Goal: Task Accomplishment & Management: Use online tool/utility

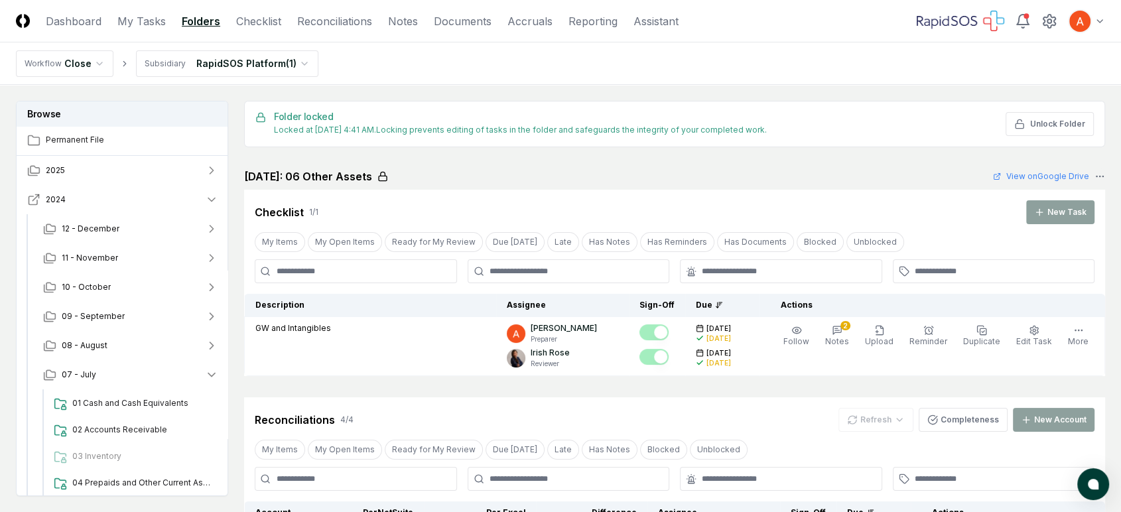
click at [153, 201] on button "2024" at bounding box center [123, 199] width 212 height 29
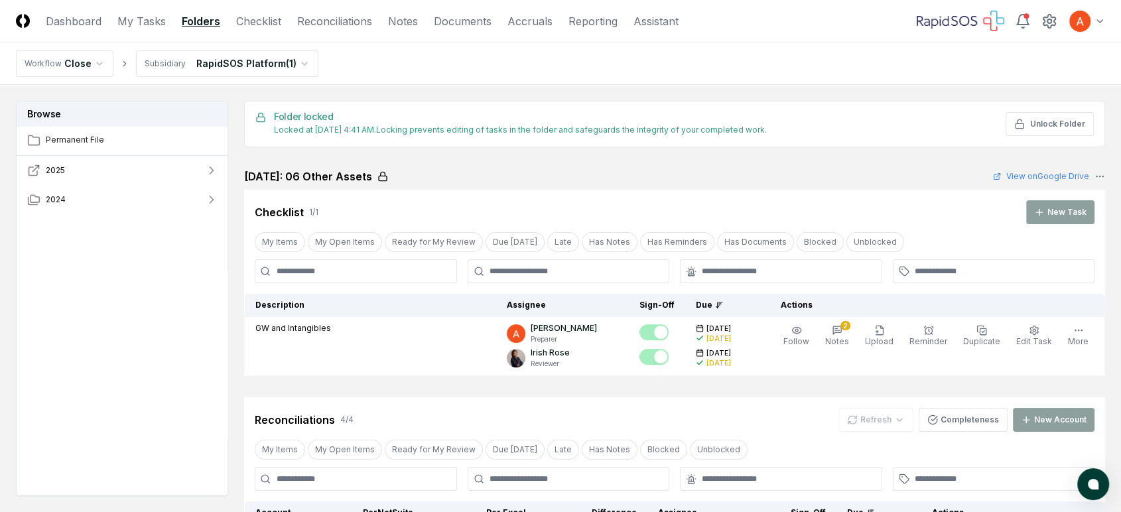
click at [154, 170] on button "2025" at bounding box center [123, 170] width 212 height 29
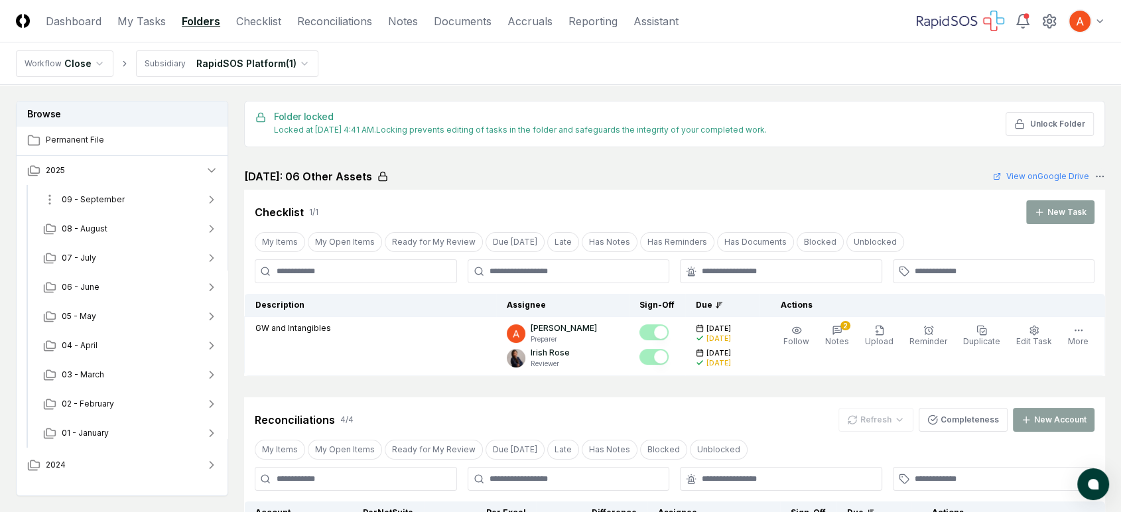
click at [130, 202] on button "09 - September" at bounding box center [130, 199] width 196 height 29
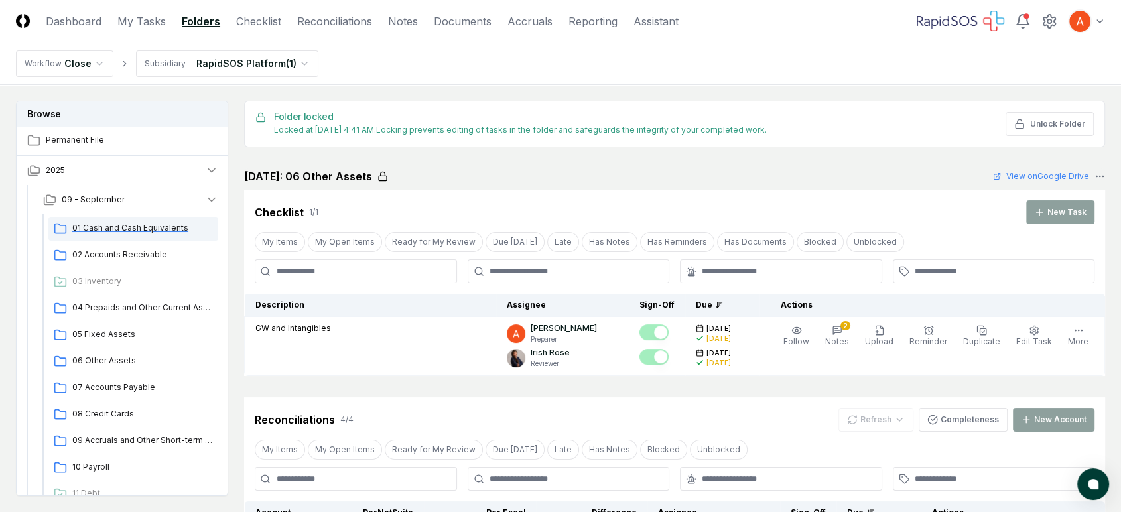
click at [120, 220] on div "01 Cash and Cash Equivalents" at bounding box center [133, 229] width 170 height 24
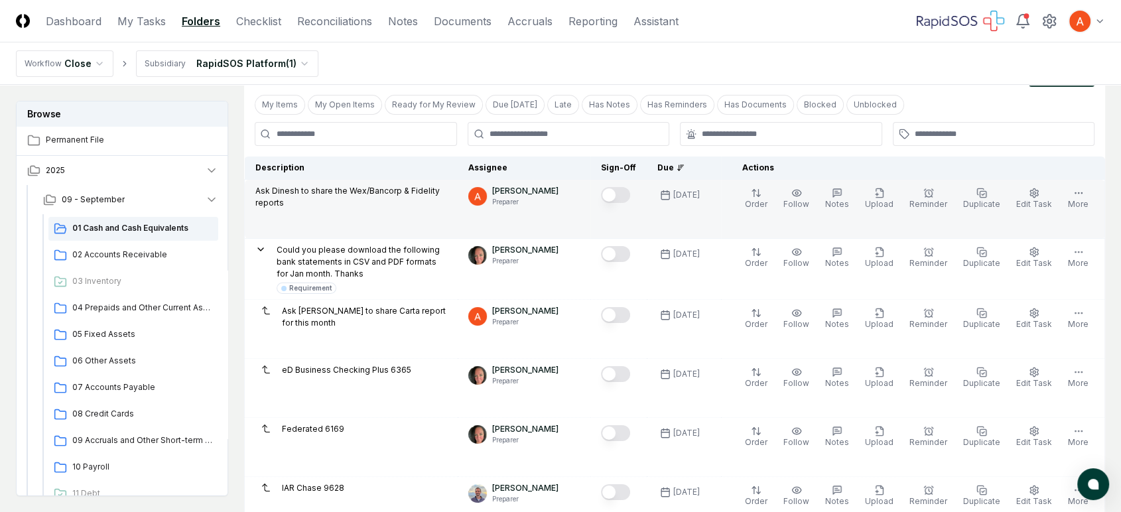
scroll to position [221, 0]
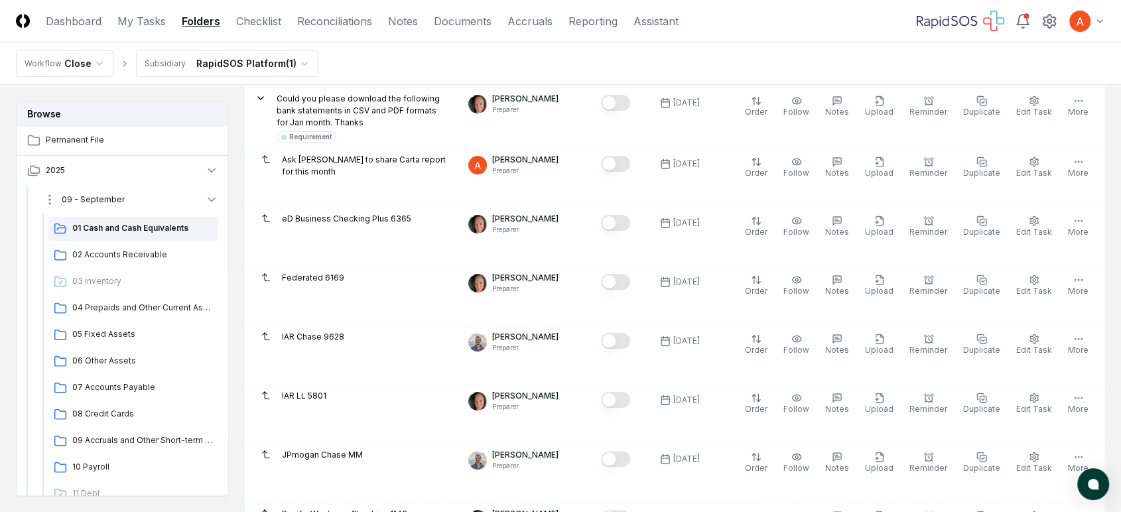
click at [121, 197] on button "09 - September" at bounding box center [130, 199] width 196 height 29
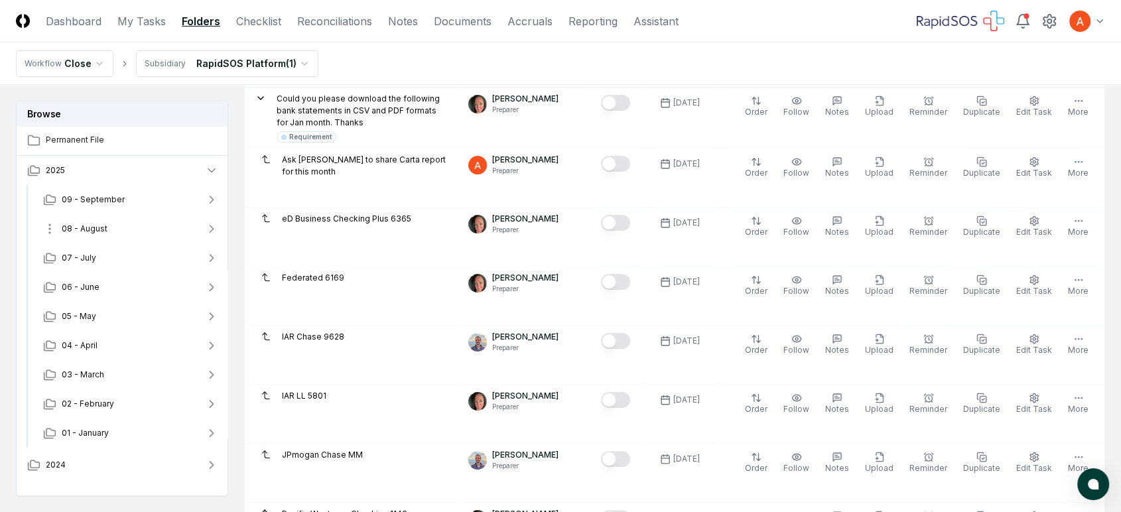
click at [110, 226] on button "08 - August" at bounding box center [130, 228] width 196 height 29
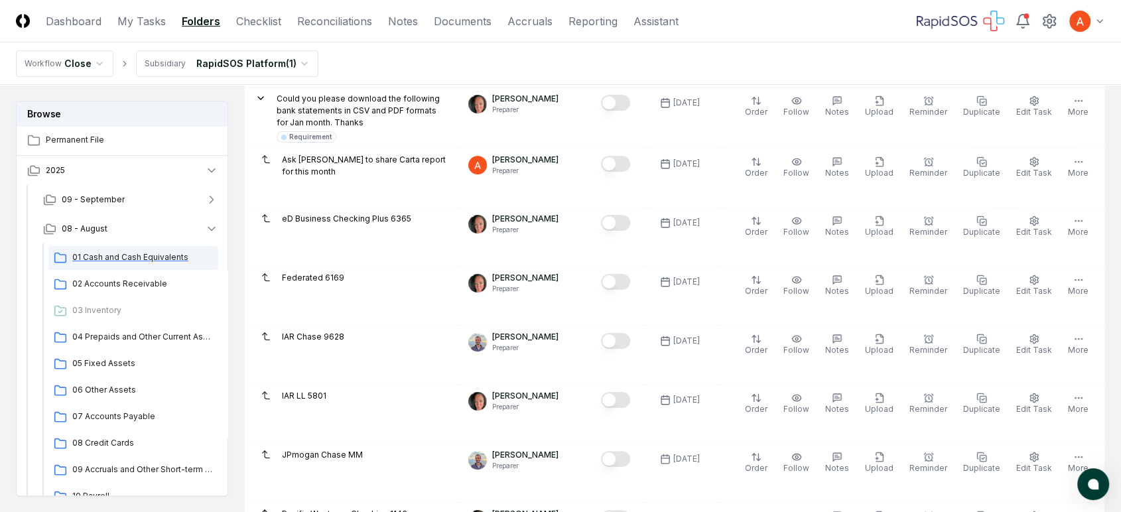
click at [117, 252] on span "01 Cash and Cash Equivalents" at bounding box center [142, 257] width 141 height 12
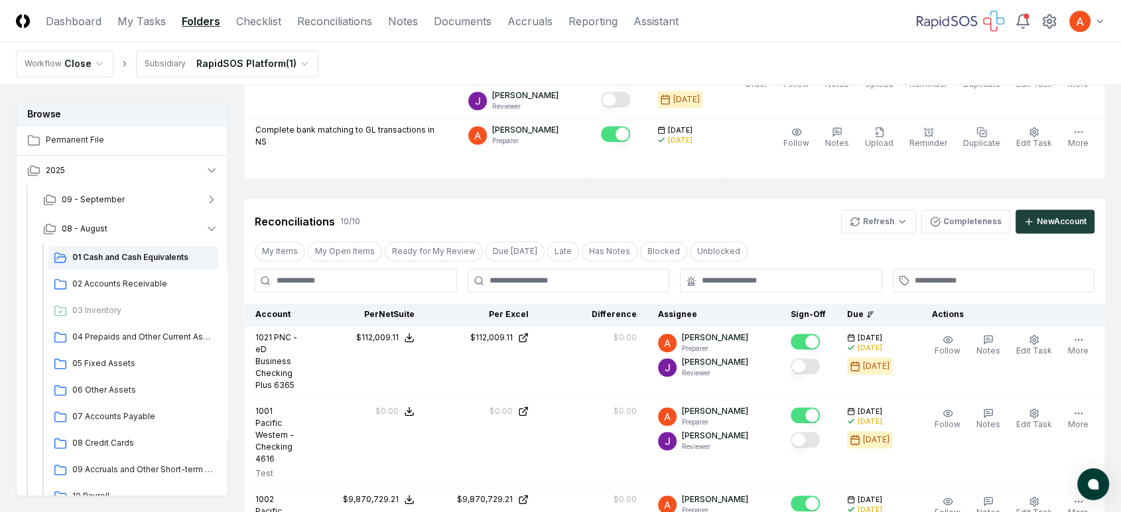
scroll to position [1326, 0]
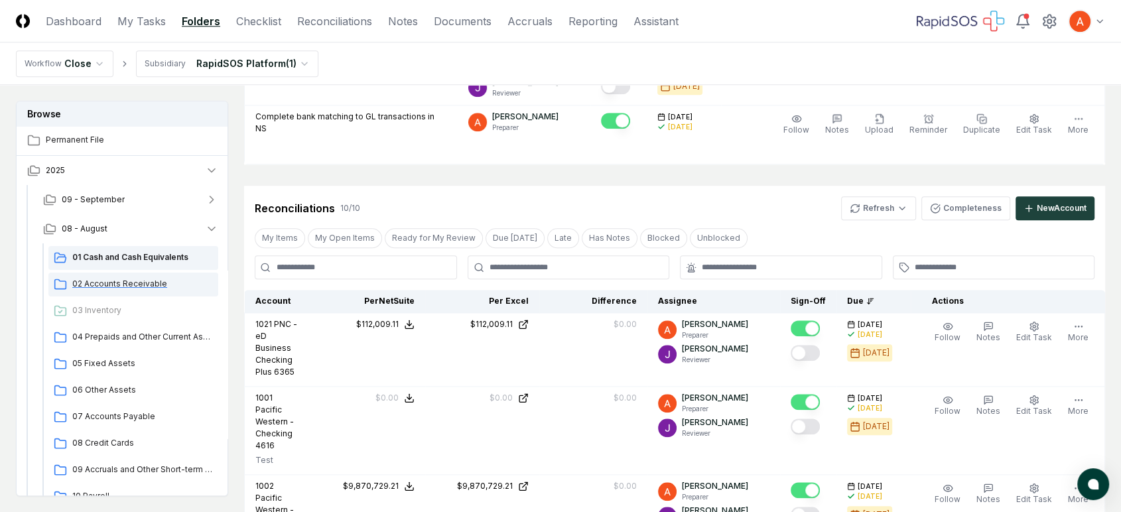
click at [133, 288] on span "02 Accounts Receivable" at bounding box center [142, 284] width 141 height 12
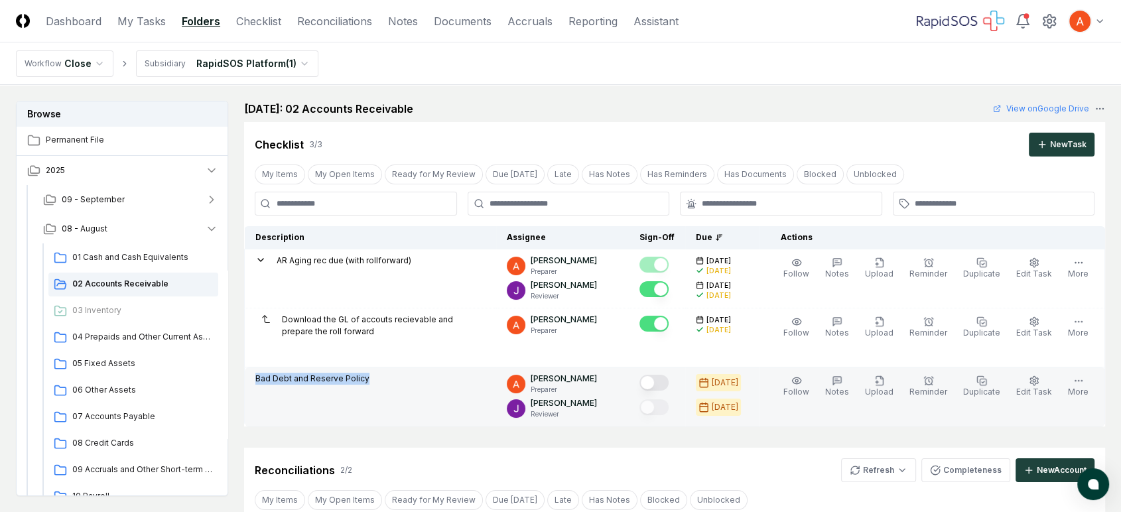
drag, startPoint x: 350, startPoint y: 379, endPoint x: 249, endPoint y: 376, distance: 100.8
click at [249, 376] on td "Bad Debt and Reserve Policy" at bounding box center [371, 396] width 252 height 59
copy p "Bad Debt and Reserve Policy"
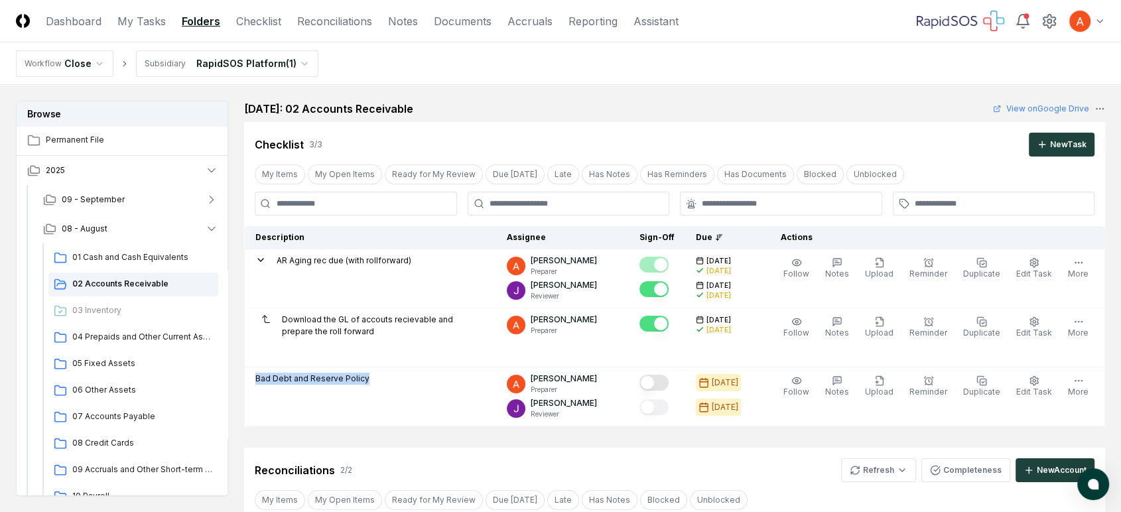
drag, startPoint x: 240, startPoint y: 105, endPoint x: 440, endPoint y: 106, distance: 200.3
click at [440, 106] on div "Browse Permanent File 2025 [DATE] - August 01 Cash and Cash Equivalents 02 Acco…" at bounding box center [560, 472] width 1089 height 743
copy h2 "[DATE]: 02 Accounts Receivable"
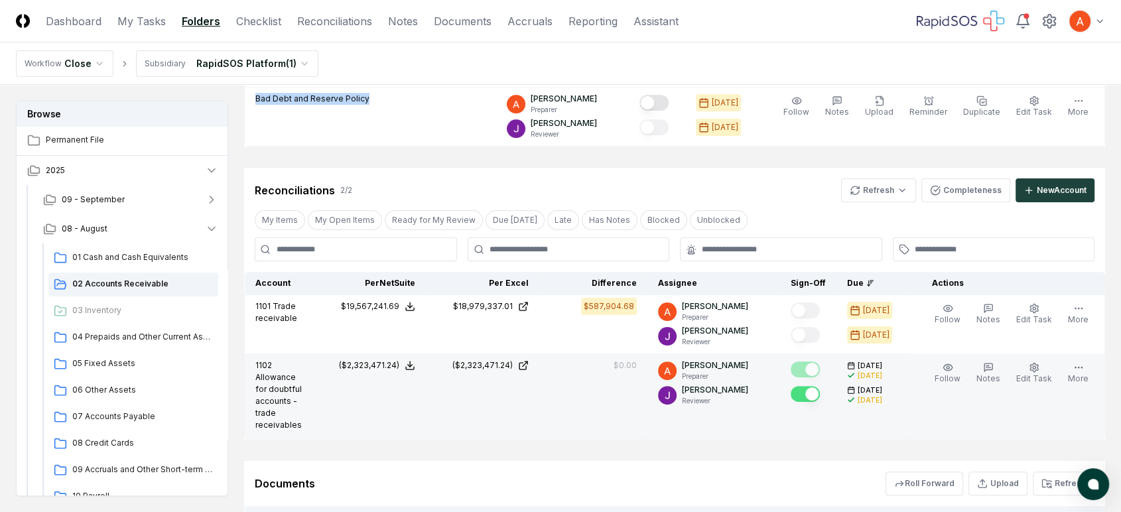
scroll to position [368, 0]
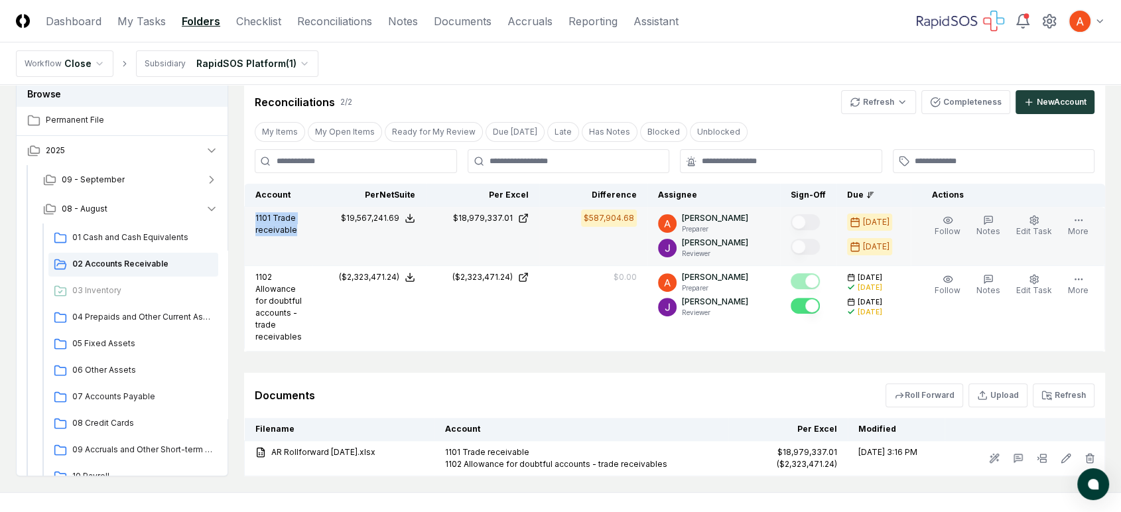
drag, startPoint x: 286, startPoint y: 231, endPoint x: 249, endPoint y: 218, distance: 39.7
click at [249, 218] on td "1101 Trade receivable" at bounding box center [279, 236] width 68 height 59
copy p "1101 Trade receivable"
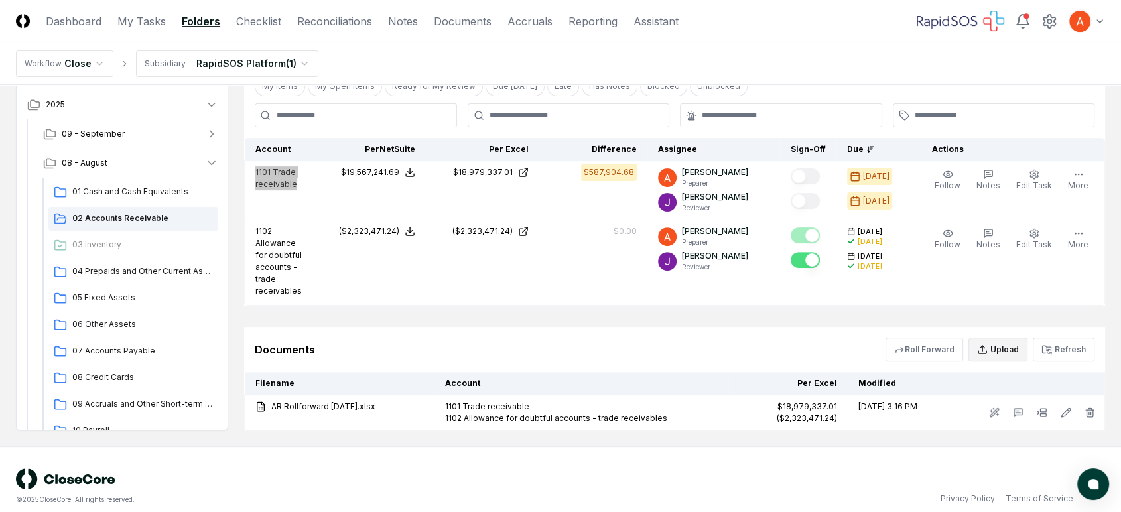
scroll to position [438, 0]
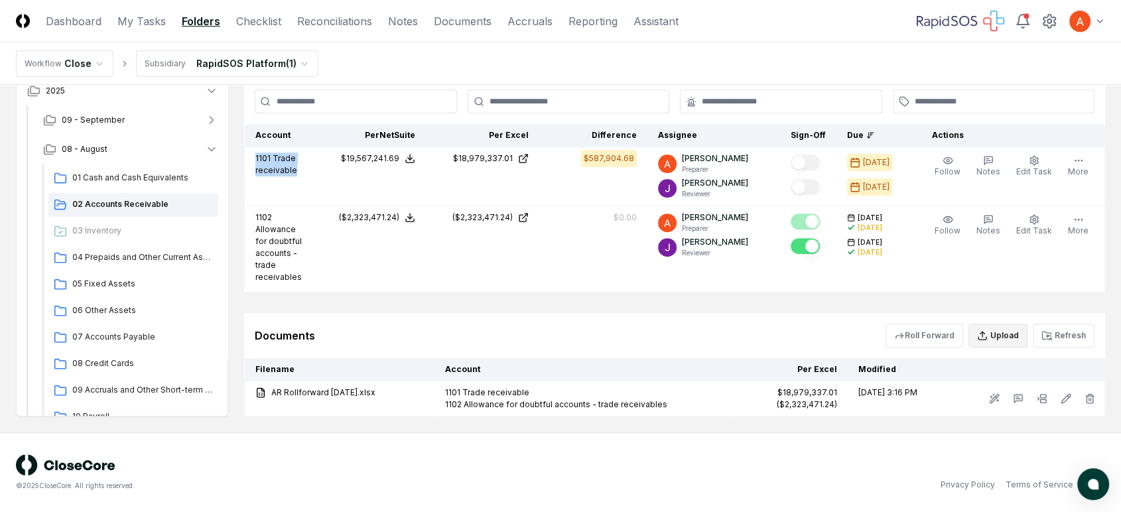
click at [999, 330] on button "Upload" at bounding box center [997, 336] width 59 height 24
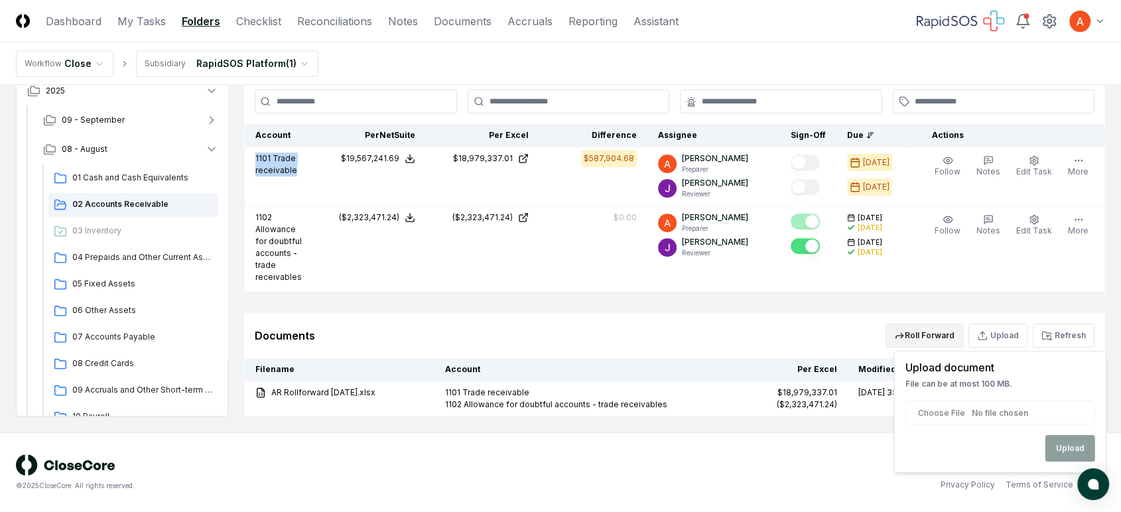
click at [924, 336] on button "Roll Forward" at bounding box center [924, 336] width 78 height 24
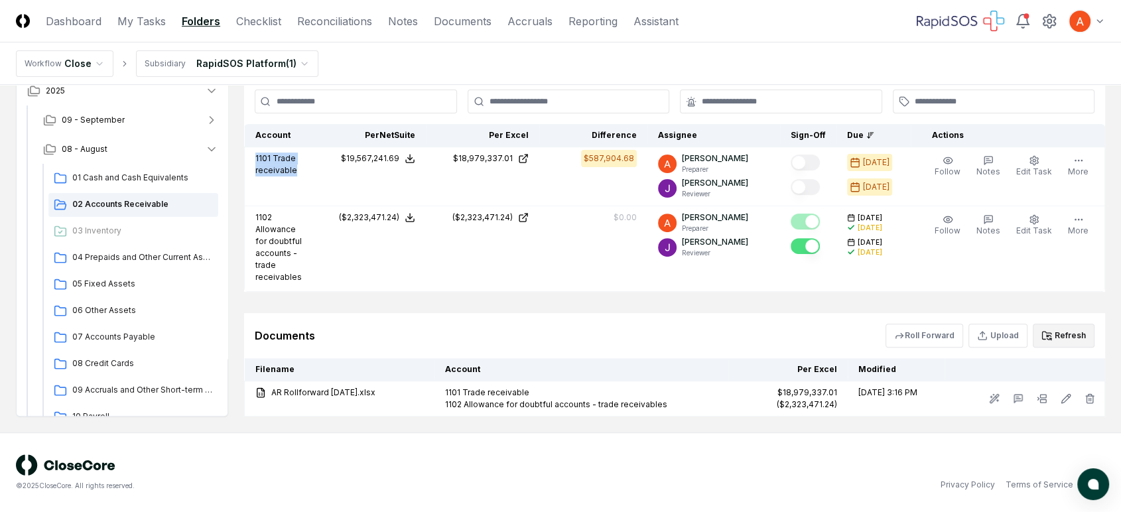
click at [1073, 338] on button "Refresh" at bounding box center [1064, 336] width 62 height 24
click at [1047, 332] on icon at bounding box center [1046, 335] width 11 height 11
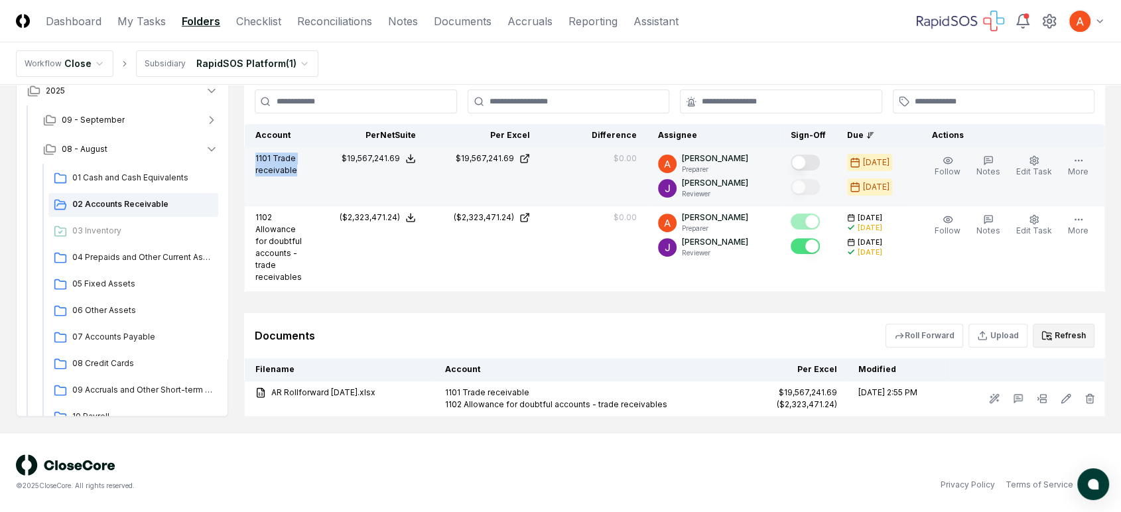
click at [816, 155] on button "Mark complete" at bounding box center [804, 163] width 29 height 16
type button "on"
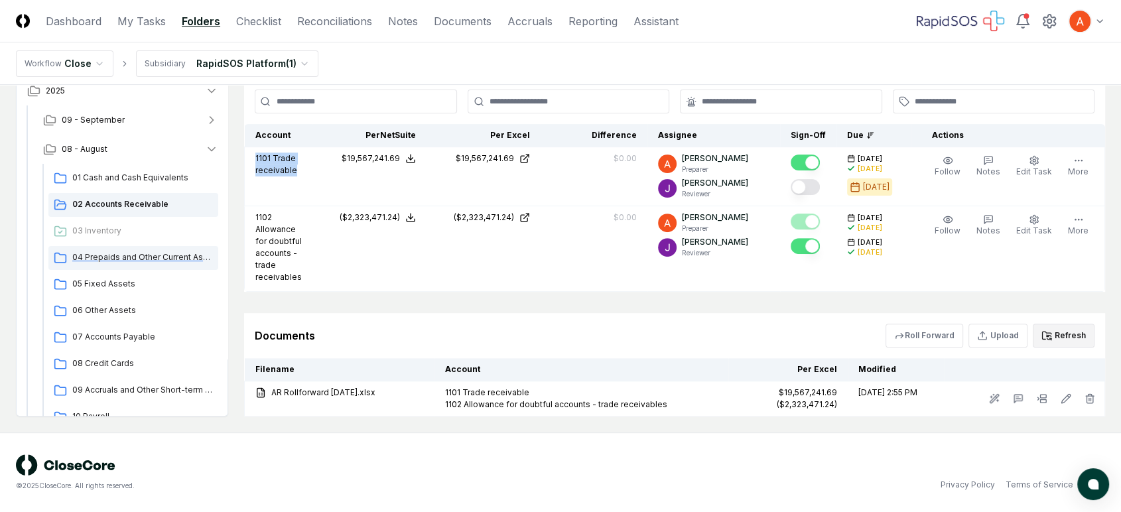
click at [119, 250] on div "04 Prepaids and Other Current Assets" at bounding box center [133, 258] width 170 height 24
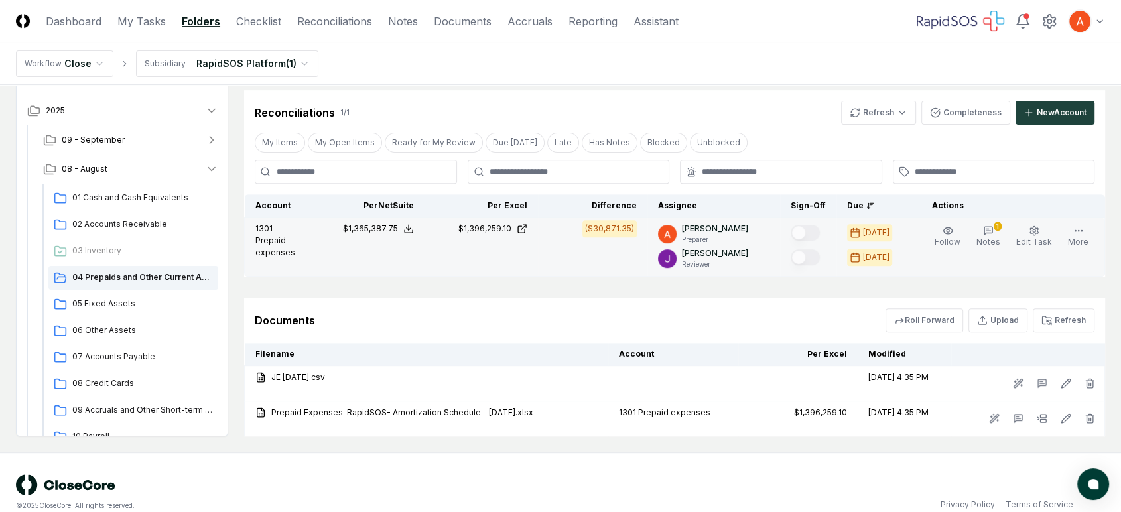
scroll to position [494, 0]
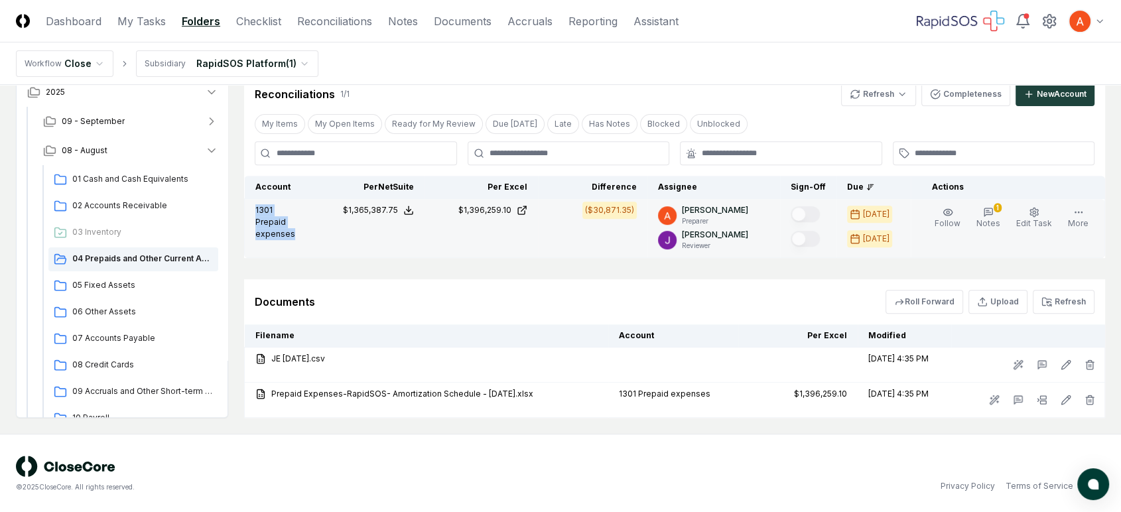
drag, startPoint x: 298, startPoint y: 232, endPoint x: 251, endPoint y: 210, distance: 51.6
click at [251, 210] on td "1301 Prepaid expenses" at bounding box center [278, 228] width 67 height 59
copy p "1301 Prepaid expenses"
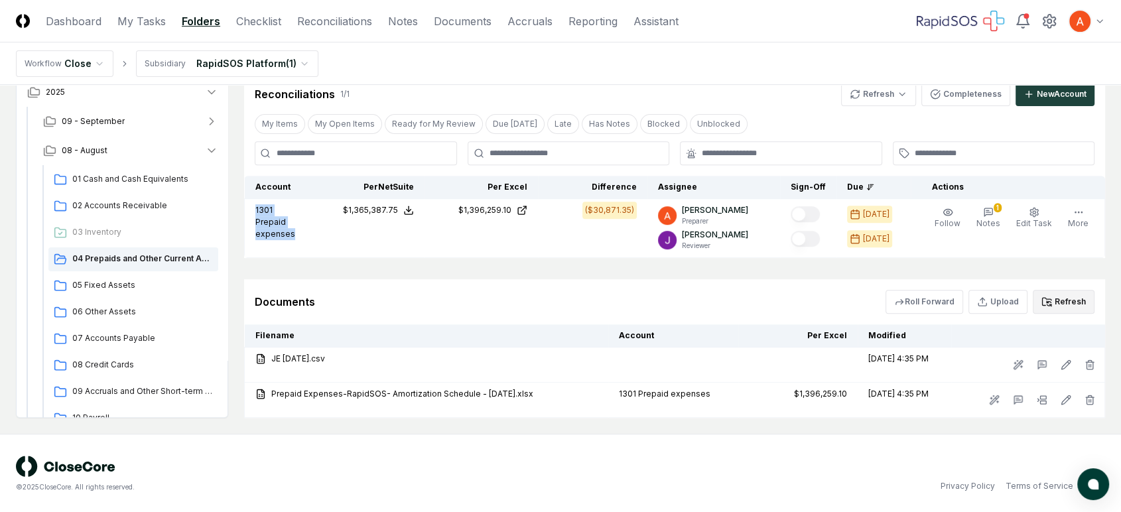
click at [1056, 299] on button "Refresh" at bounding box center [1064, 302] width 62 height 24
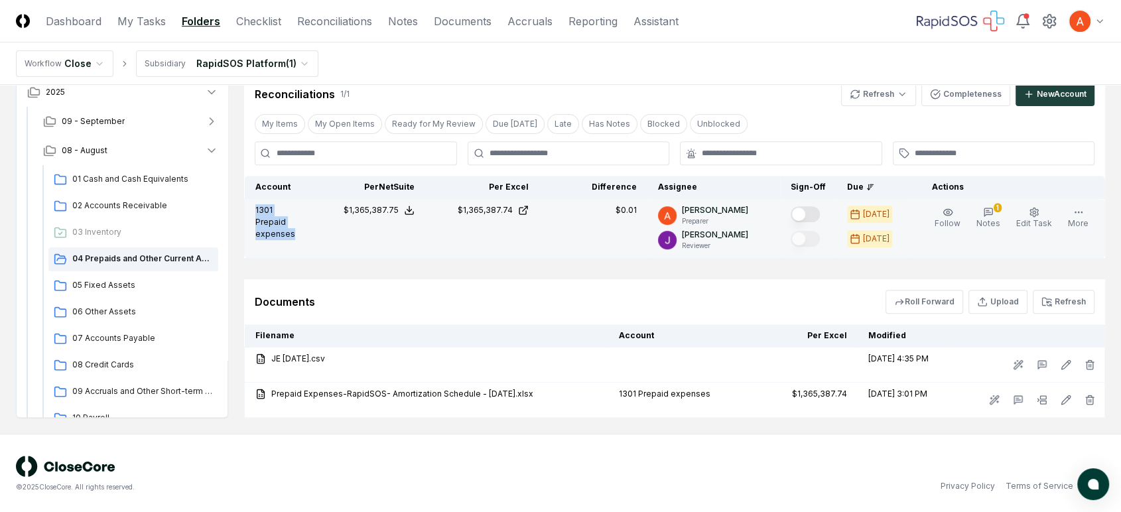
click at [814, 206] on button "Mark complete" at bounding box center [804, 214] width 29 height 16
click at [114, 280] on span "05 Fixed Assets" at bounding box center [142, 285] width 141 height 12
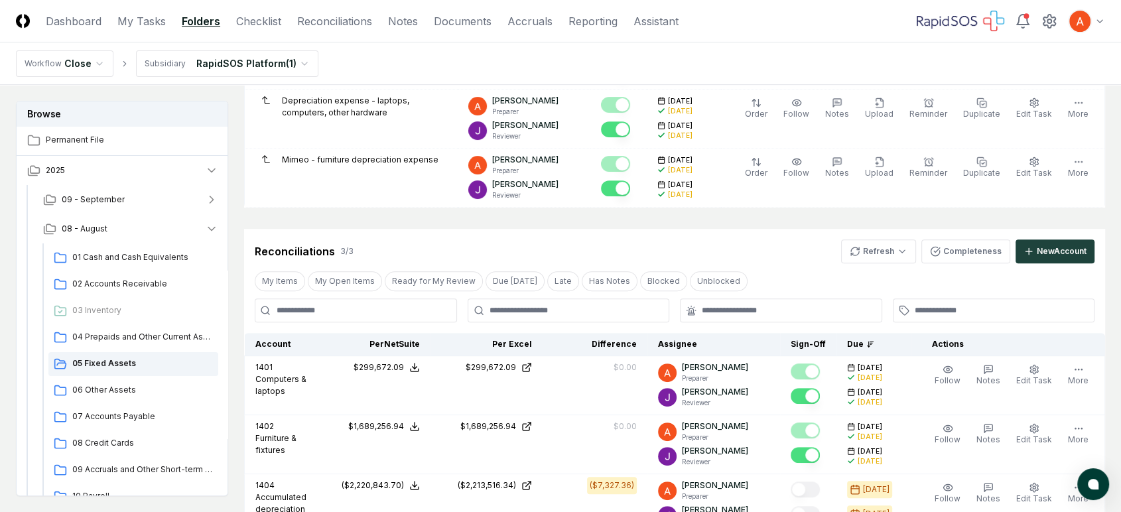
scroll to position [765, 0]
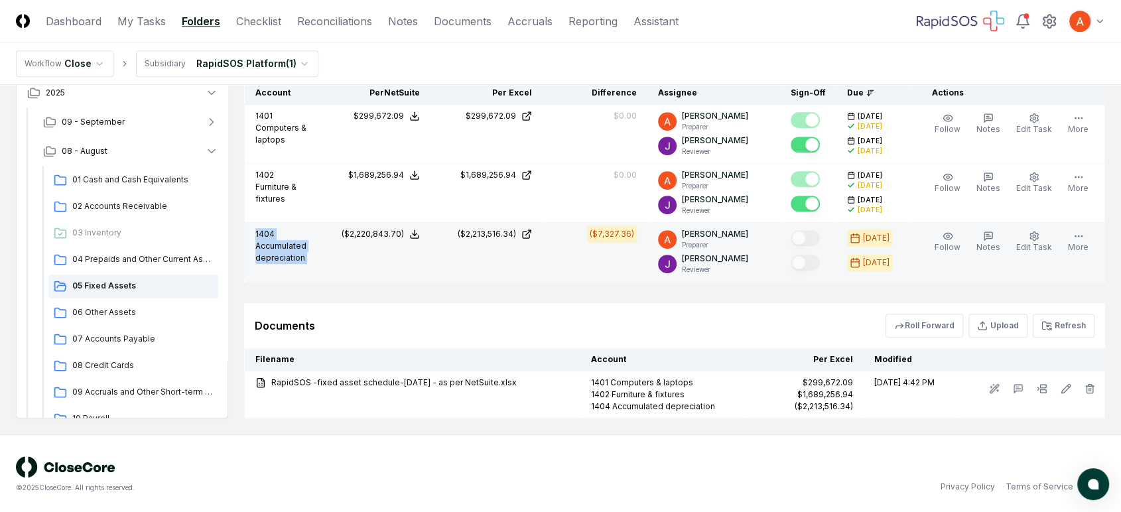
drag, startPoint x: 308, startPoint y: 259, endPoint x: 255, endPoint y: 235, distance: 58.2
click at [255, 235] on tr "1404 Accumulated depreciation NetSuite : ($2,220,843.70) Excel: ($2,213,516.34)…" at bounding box center [675, 252] width 860 height 59
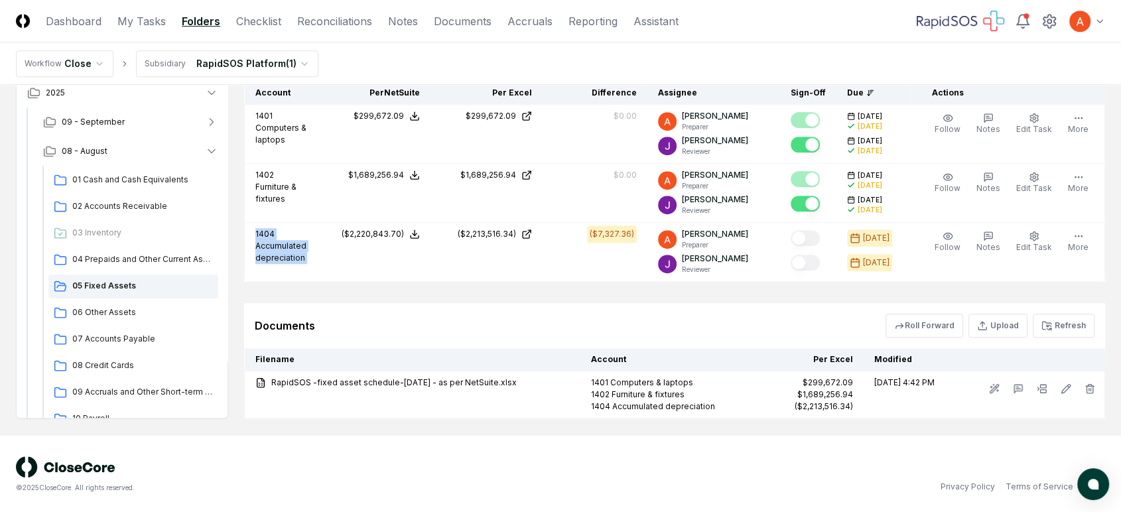
drag, startPoint x: 989, startPoint y: 326, endPoint x: 985, endPoint y: 348, distance: 22.2
click at [975, 355] on div "Documents Roll Forward Upload Refresh Filename Account Per Excel Modified Rapid…" at bounding box center [674, 360] width 861 height 115
click at [1072, 328] on button "Refresh" at bounding box center [1064, 326] width 62 height 24
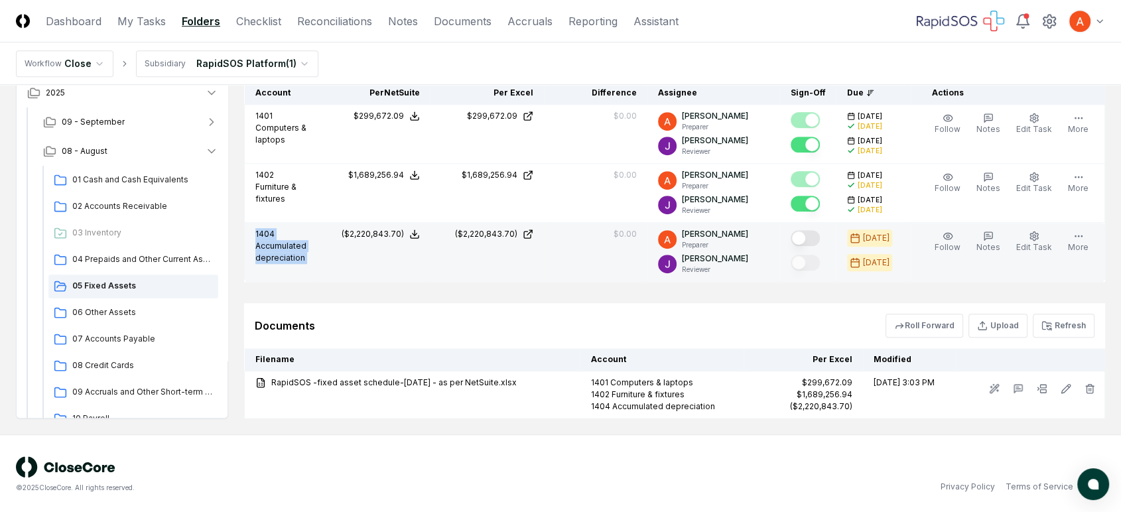
click at [818, 231] on button "Mark complete" at bounding box center [804, 238] width 29 height 16
click at [139, 259] on span "04 Prepaids and Other Current Assets" at bounding box center [142, 259] width 141 height 12
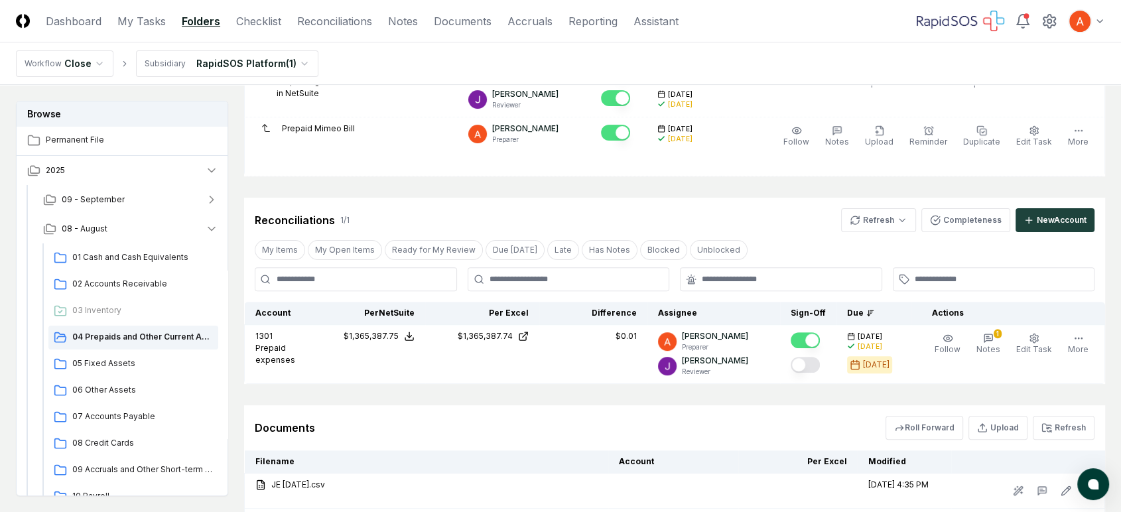
scroll to position [494, 0]
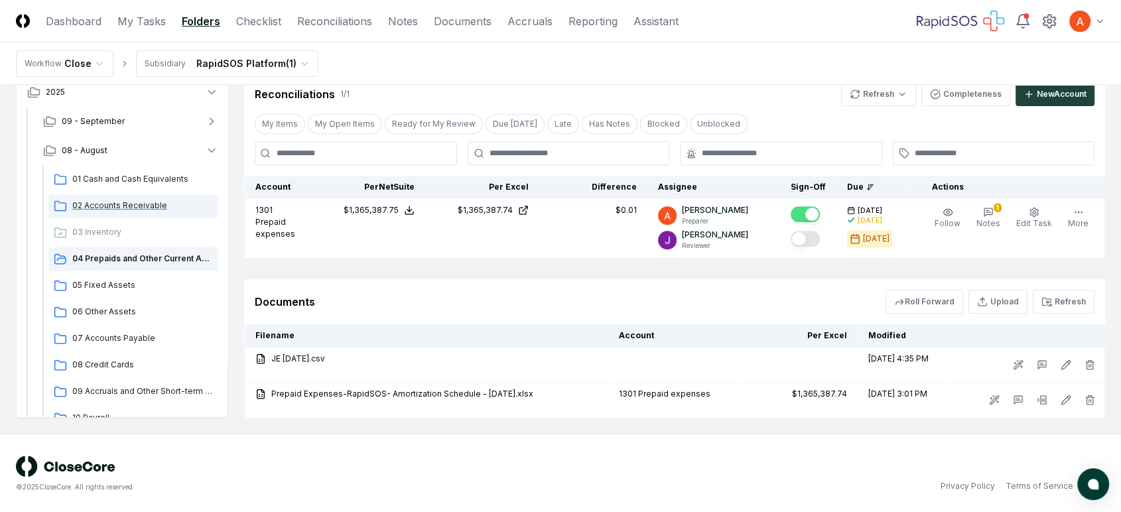
click at [97, 202] on span "02 Accounts Receivable" at bounding box center [142, 206] width 141 height 12
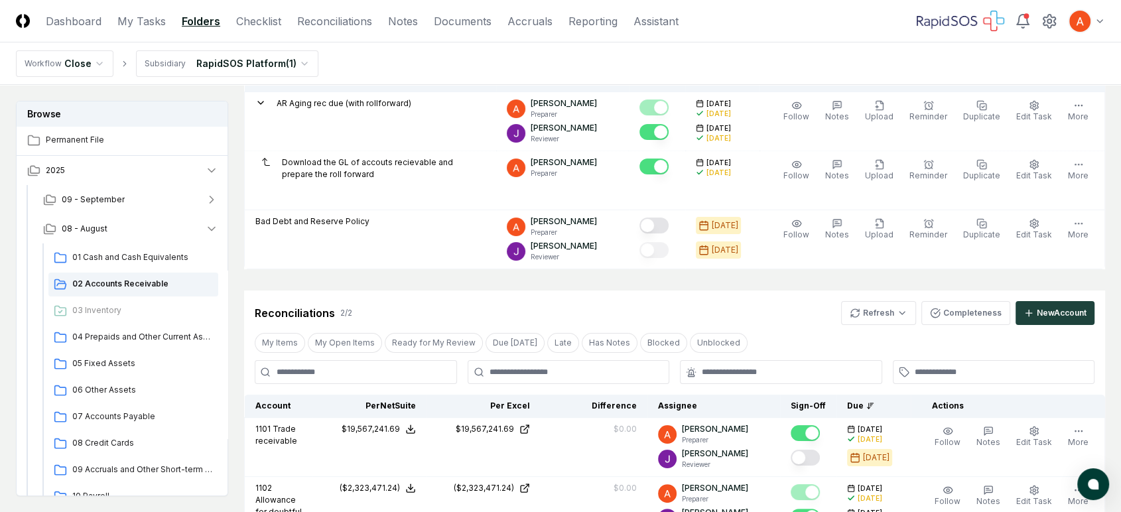
scroll to position [294, 0]
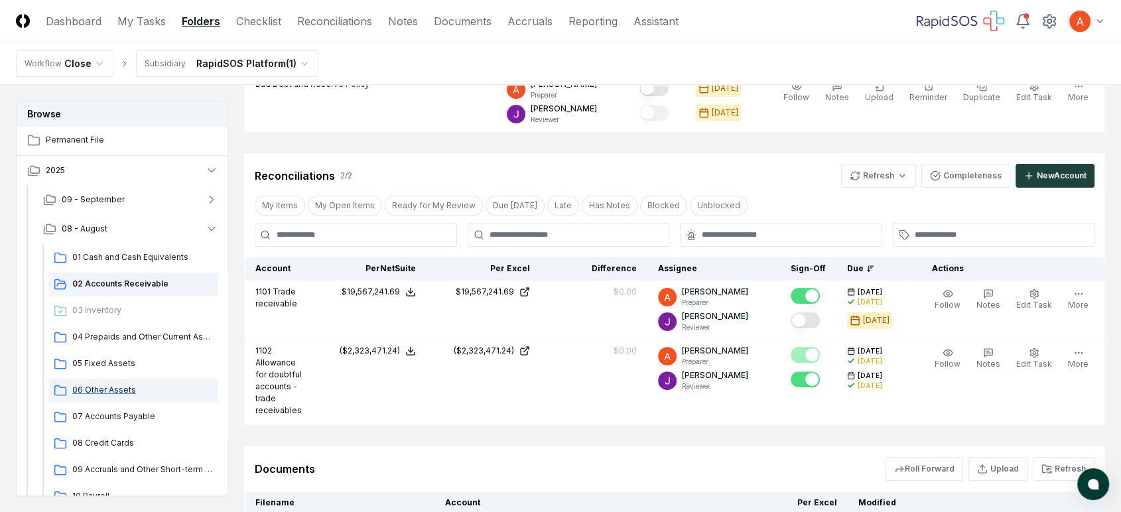
click at [131, 386] on span "06 Other Assets" at bounding box center [142, 390] width 141 height 12
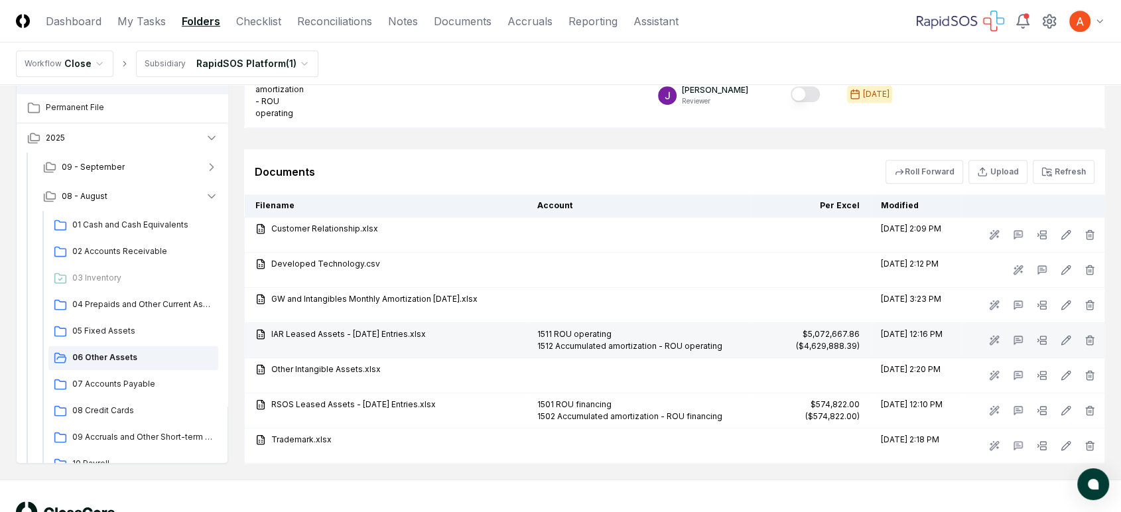
scroll to position [663, 0]
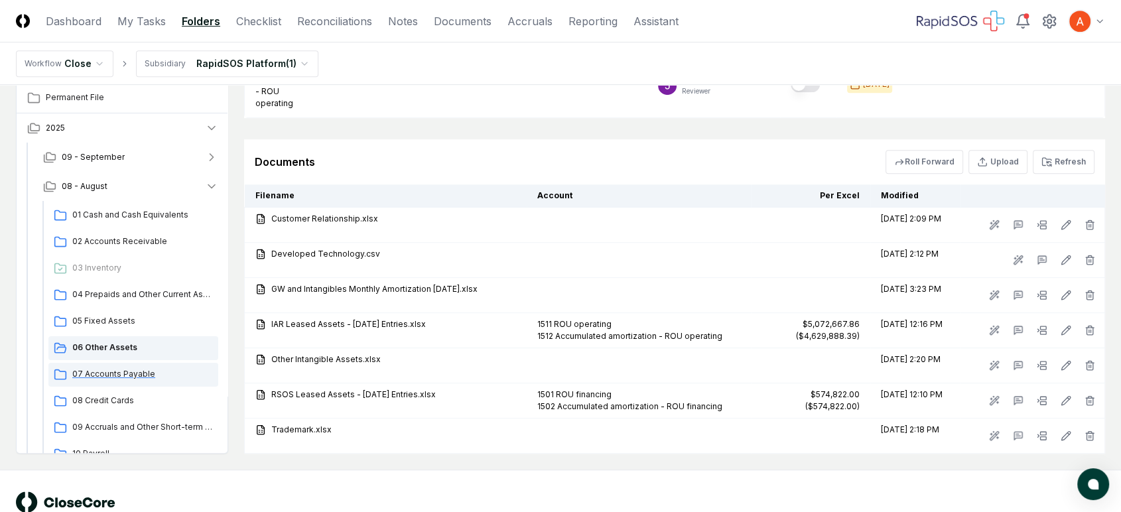
click at [123, 369] on span "07 Accounts Payable" at bounding box center [142, 374] width 141 height 12
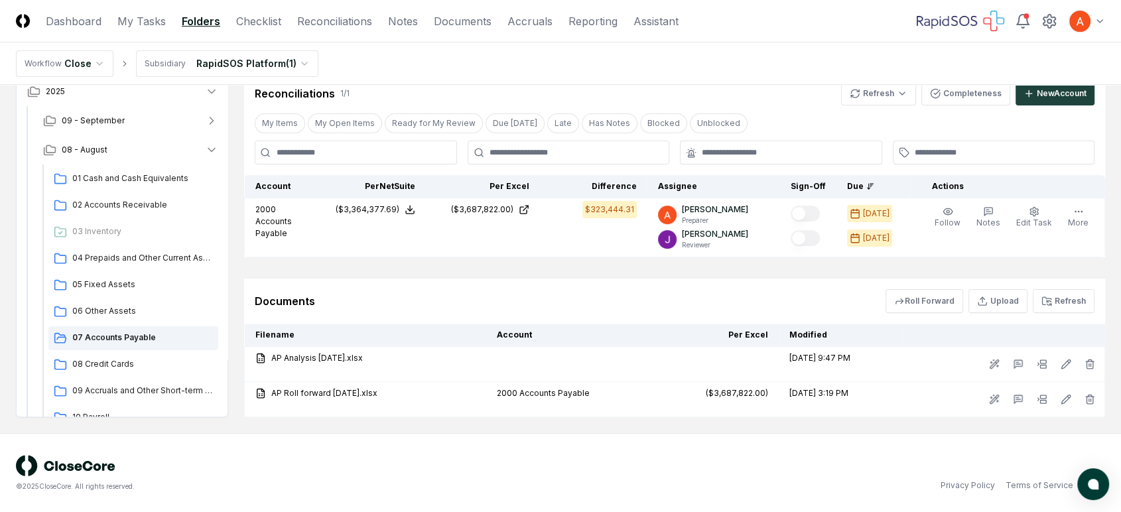
scroll to position [170, 0]
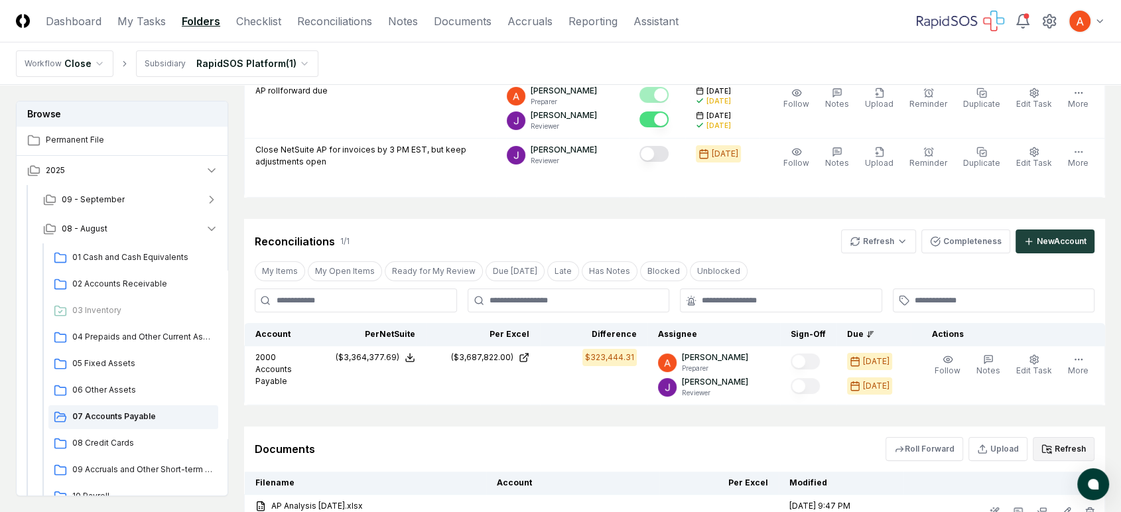
click at [1056, 443] on button "Refresh" at bounding box center [1064, 449] width 62 height 24
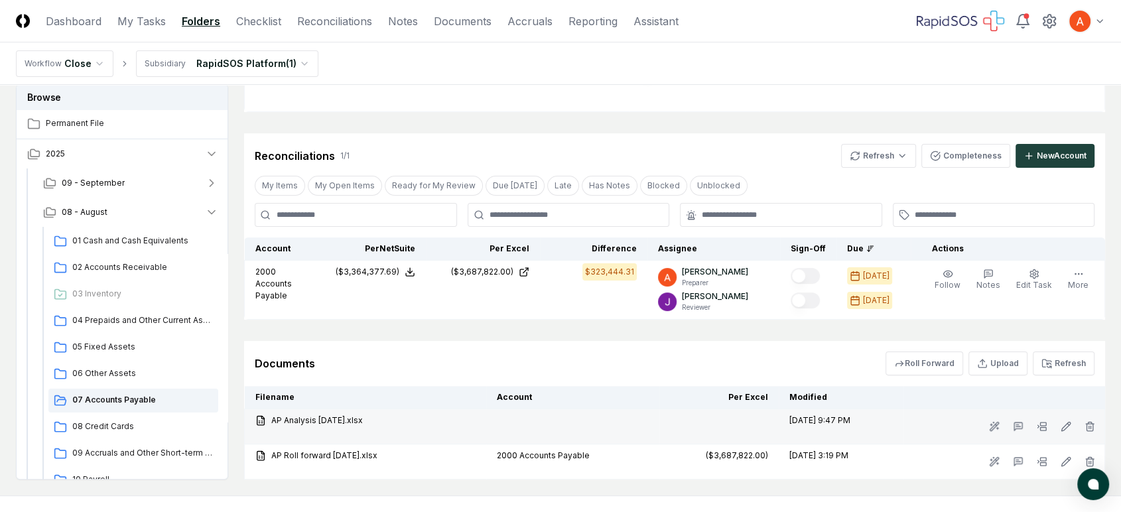
scroll to position [318, 0]
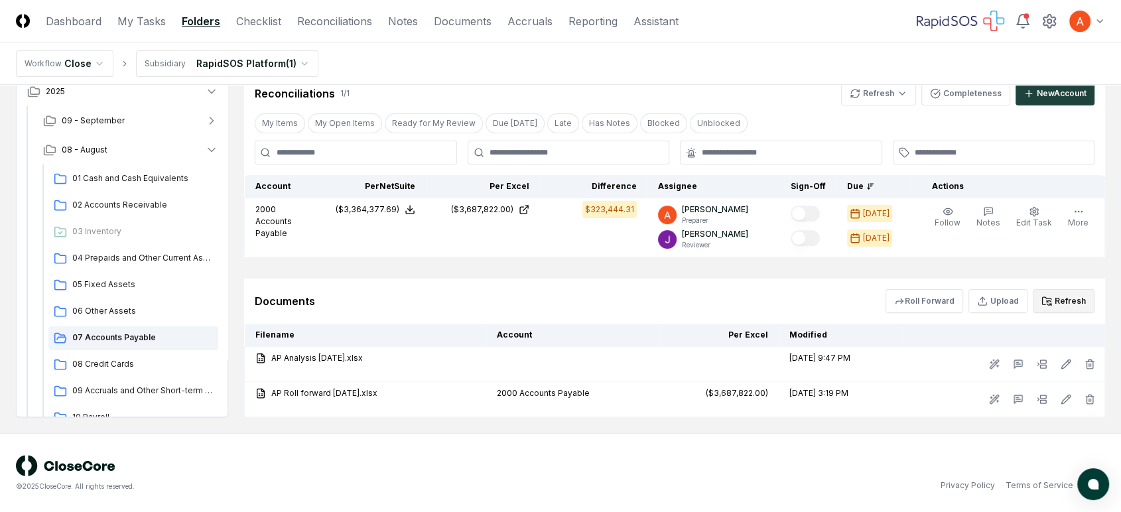
click at [1082, 302] on button "Refresh" at bounding box center [1064, 301] width 62 height 24
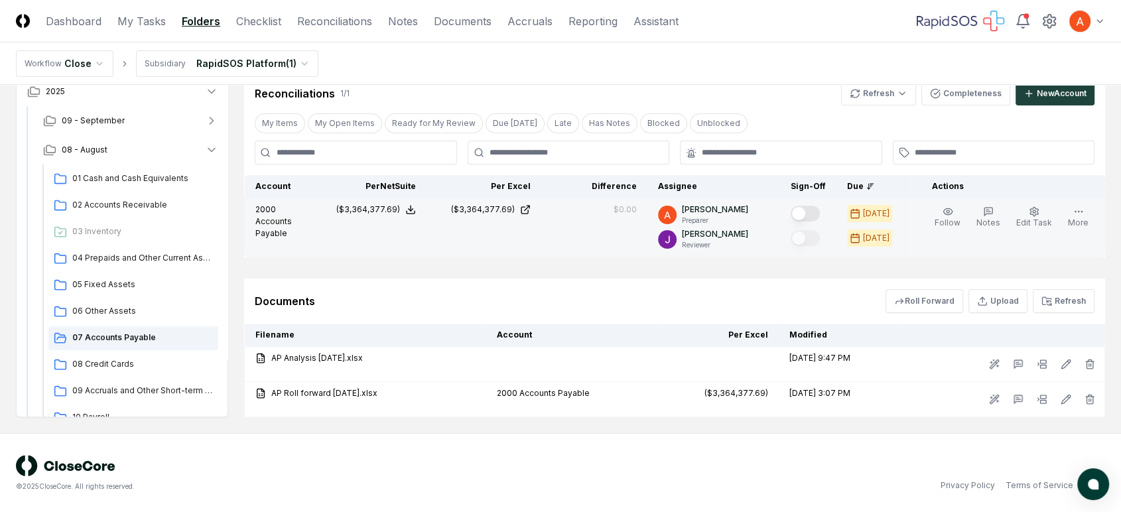
click at [817, 208] on button "Mark complete" at bounding box center [804, 214] width 29 height 16
click at [139, 358] on span "08 Credit Cards" at bounding box center [142, 364] width 141 height 12
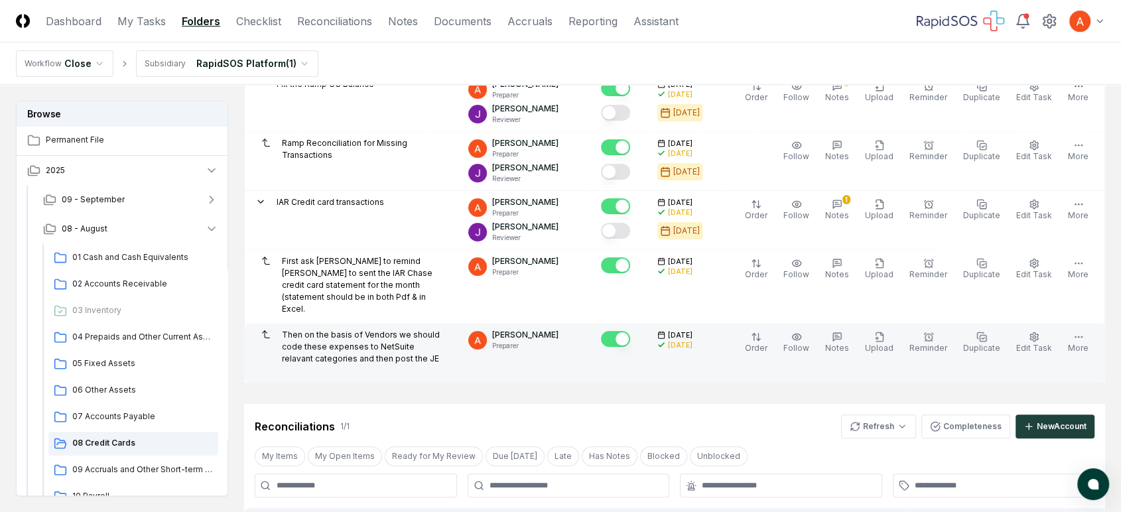
scroll to position [589, 0]
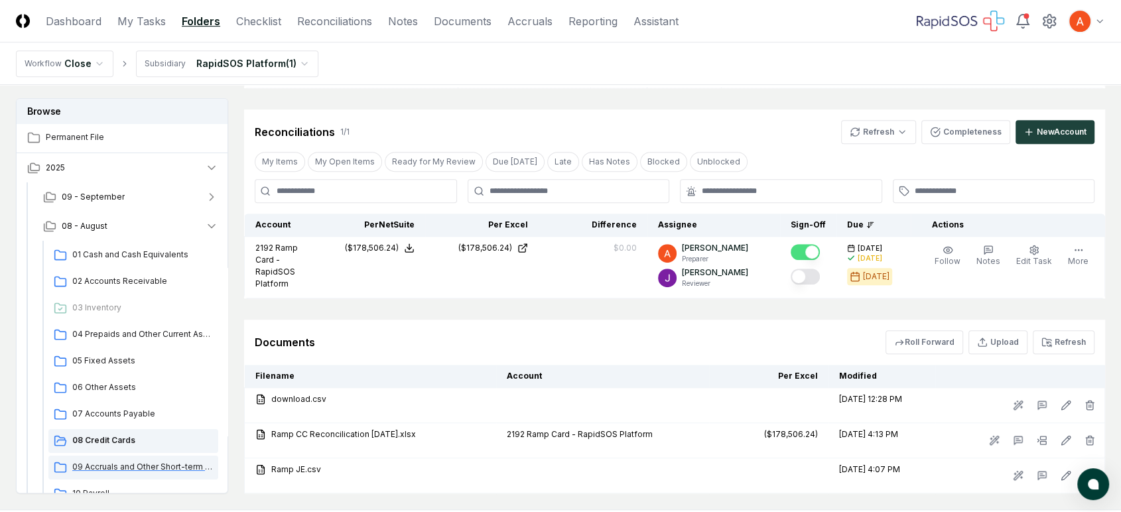
click at [110, 461] on span "09 Accruals and Other Short-term Liabilities" at bounding box center [142, 467] width 141 height 12
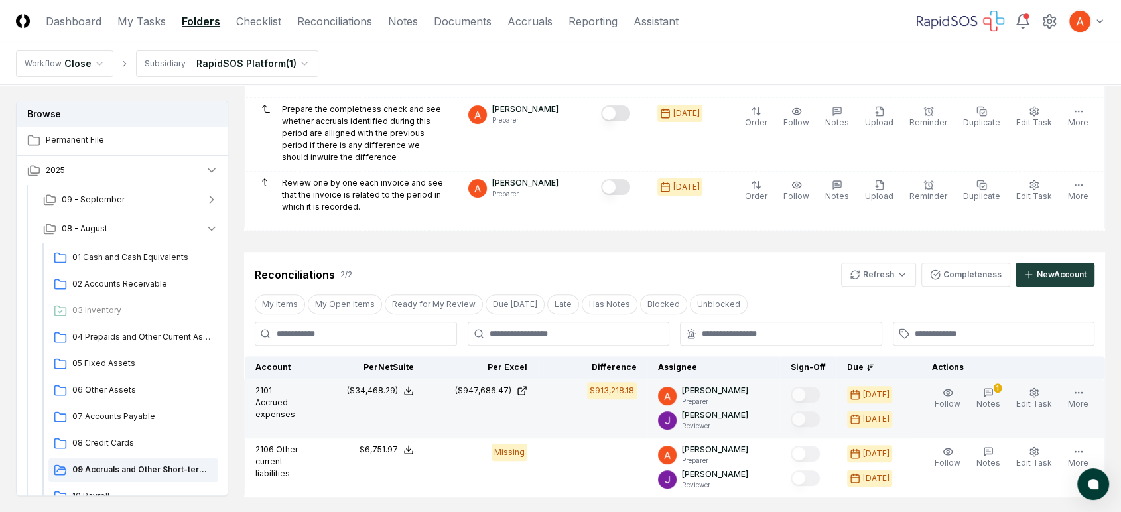
scroll to position [442, 0]
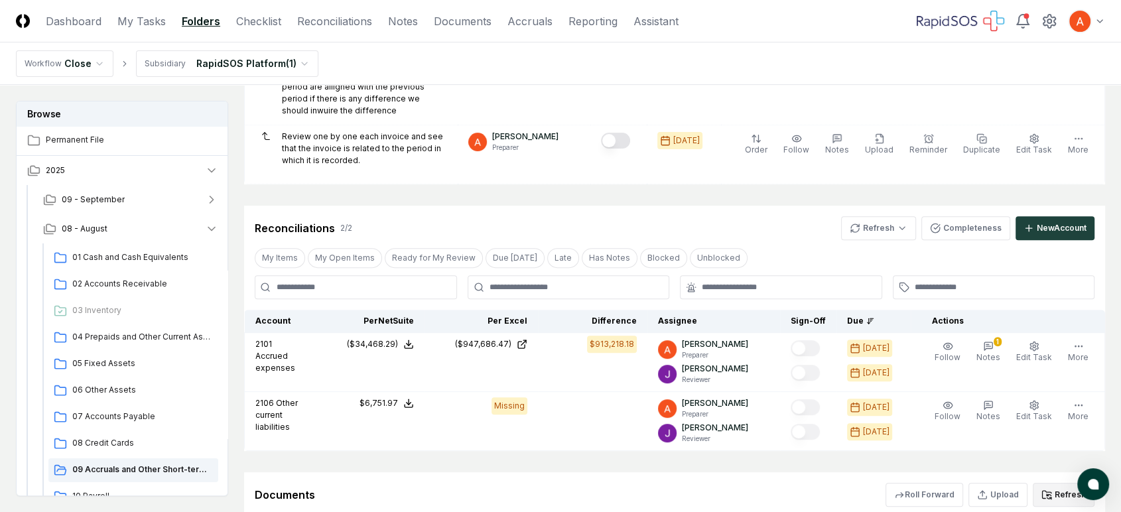
click at [1053, 483] on button "Refresh" at bounding box center [1064, 495] width 62 height 24
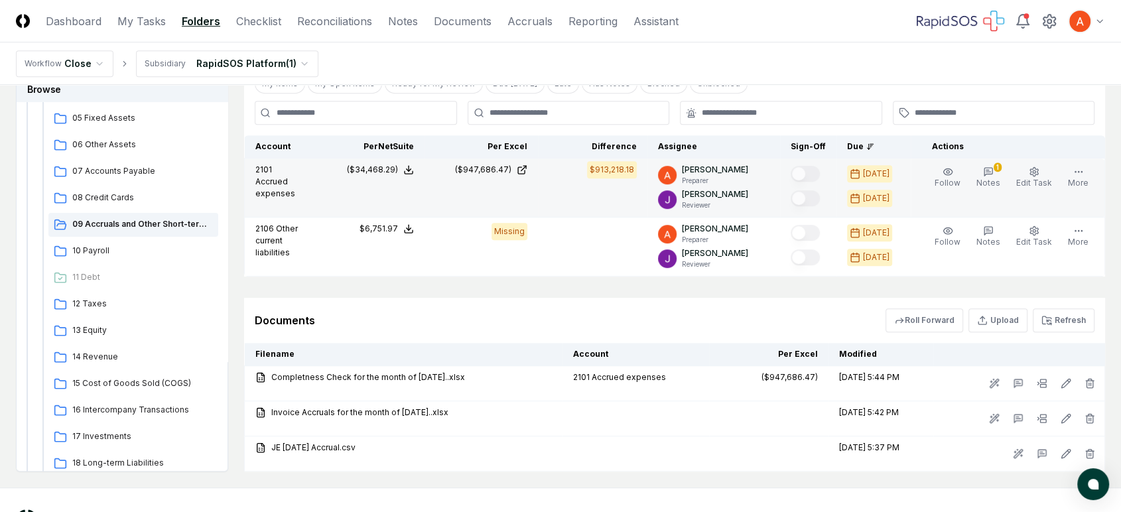
scroll to position [503, 0]
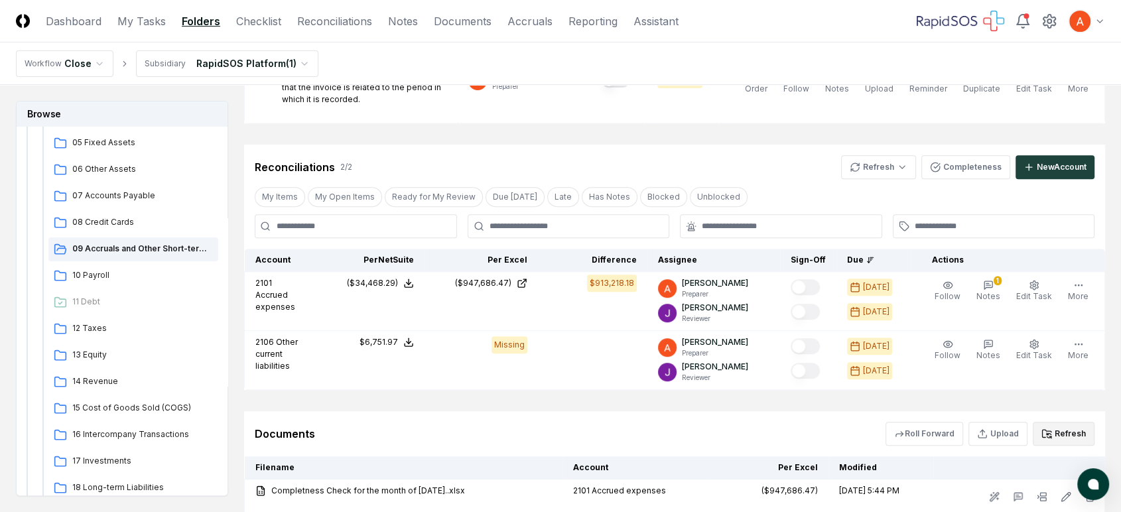
click at [1062, 422] on button "Refresh" at bounding box center [1064, 434] width 62 height 24
click at [903, 155] on html "CloseCore Dashboard My Tasks Folders Checklist Reconciliations Notes Documents …" at bounding box center [560, 88] width 1121 height 1183
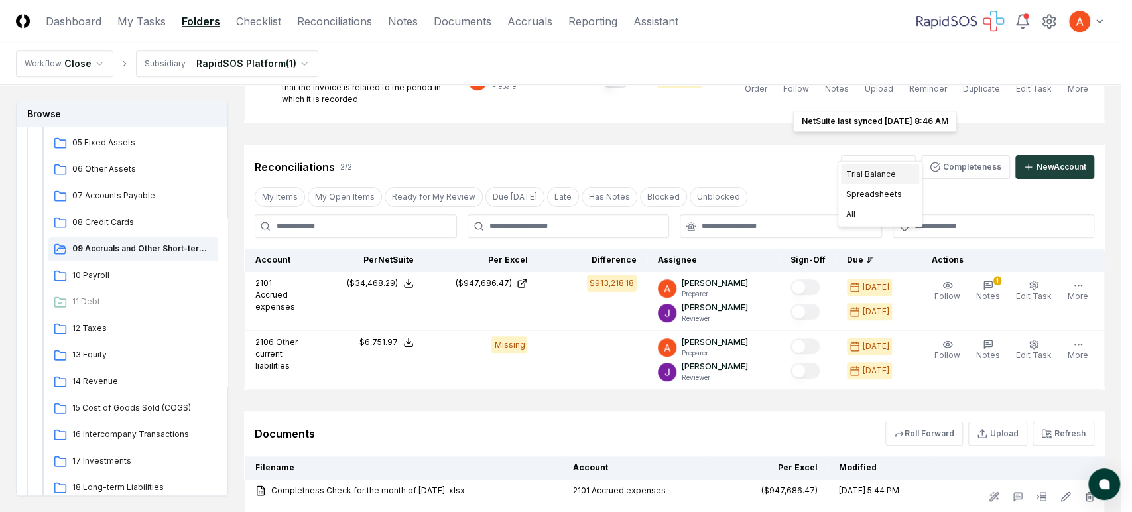
click at [875, 173] on div "Trial Balance" at bounding box center [880, 174] width 78 height 20
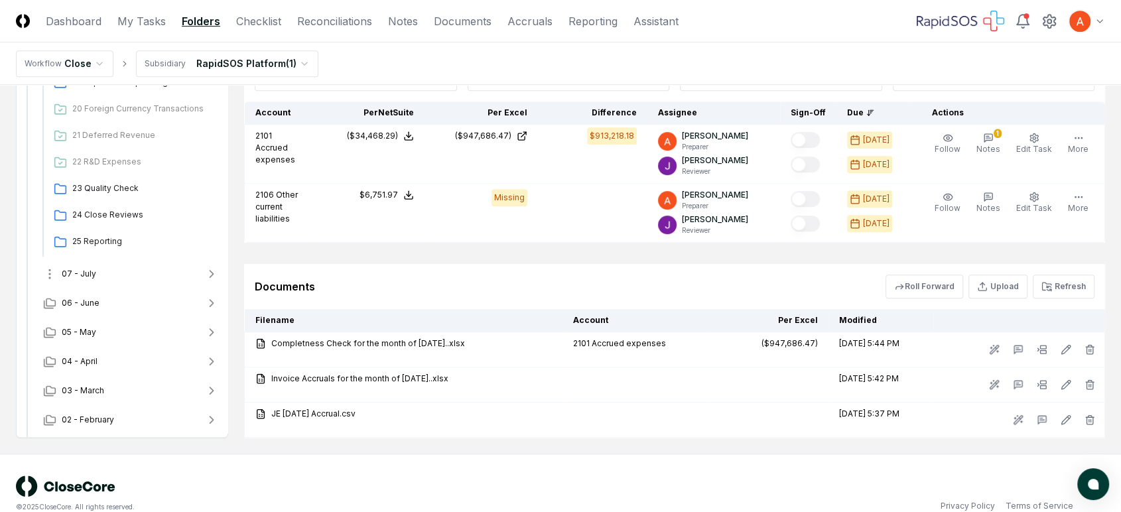
scroll to position [663, 0]
